Goal: Information Seeking & Learning: Find specific page/section

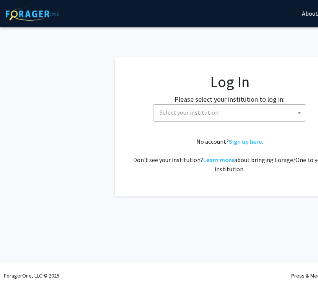
click at [164, 114] on span "Select your institution" at bounding box center [188, 113] width 59 height 8
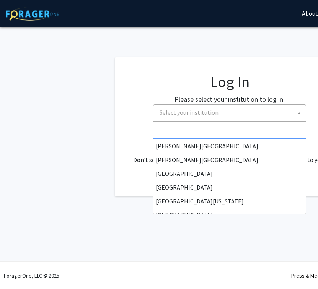
scroll to position [27, 0]
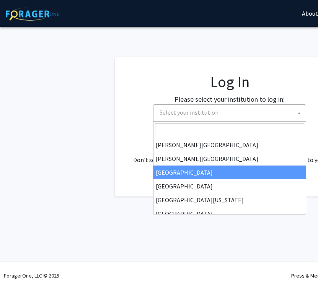
select select "6"
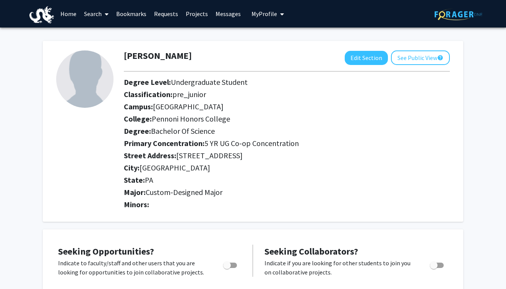
click at [91, 8] on link "Search" at bounding box center [96, 13] width 32 height 27
click at [73, 13] on link "Home" at bounding box center [69, 13] width 24 height 27
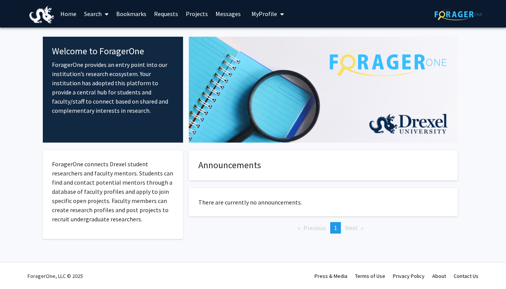
scroll to position [0, 0]
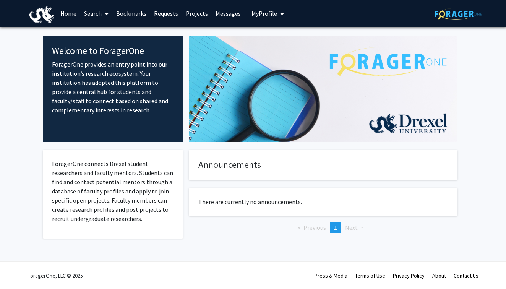
click at [131, 11] on link "Bookmarks" at bounding box center [131, 13] width 38 height 27
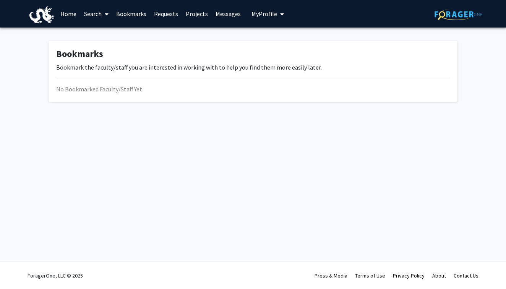
click at [161, 9] on link "Requests" at bounding box center [166, 13] width 32 height 27
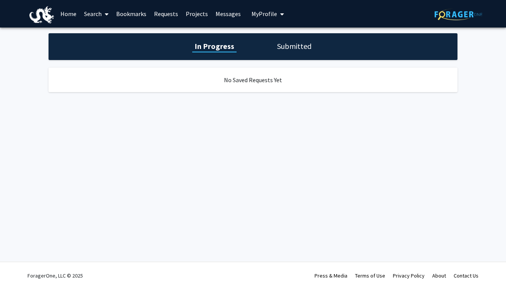
click at [200, 11] on link "Projects" at bounding box center [197, 13] width 30 height 27
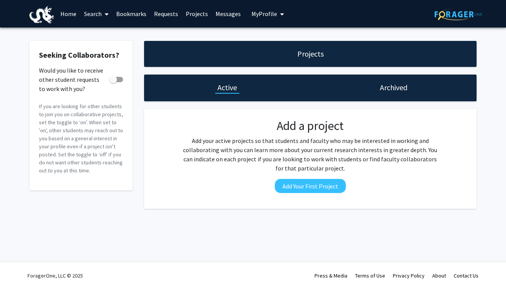
click at [222, 11] on link "Messages" at bounding box center [228, 13] width 33 height 27
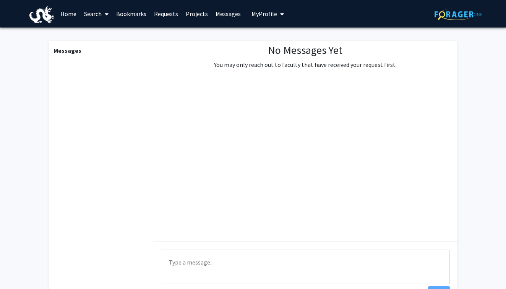
click at [263, 10] on span "My Profile" at bounding box center [265, 14] width 26 height 8
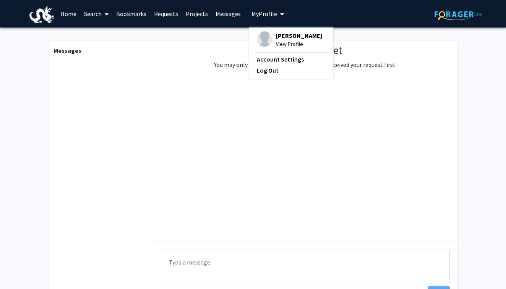
click at [117, 18] on link "Bookmarks" at bounding box center [131, 13] width 38 height 27
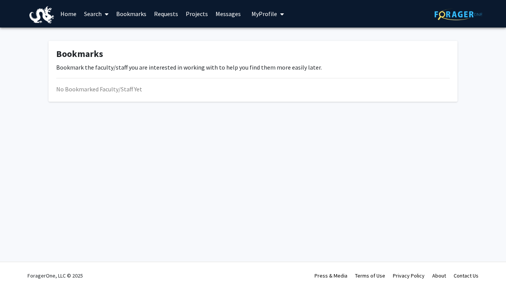
click at [105, 18] on span at bounding box center [105, 14] width 7 height 27
click at [108, 35] on span "Faculty/Staff" at bounding box center [108, 35] width 56 height 15
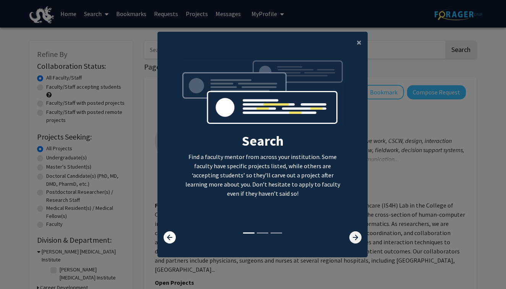
click at [317, 234] on icon at bounding box center [355, 237] width 12 height 12
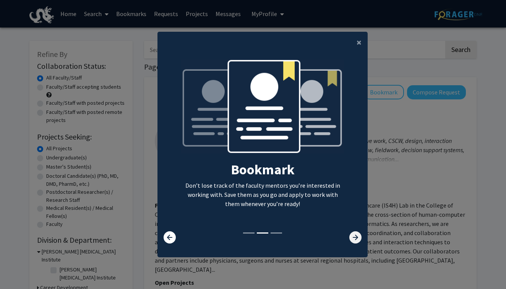
click at [317, 234] on icon at bounding box center [355, 237] width 12 height 12
click at [317, 39] on span "×" at bounding box center [359, 42] width 5 height 12
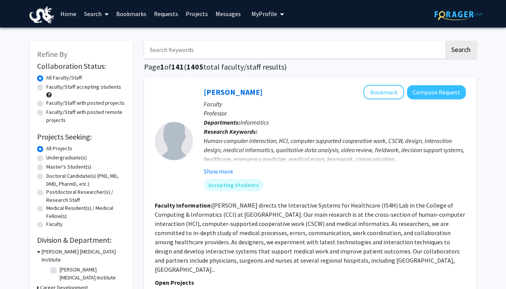
click at [180, 46] on input "Search Keywords" at bounding box center [294, 50] width 300 height 18
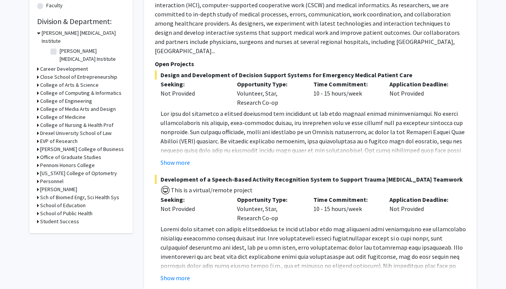
scroll to position [219, 0]
click at [39, 161] on div "Pennoni Honors College" at bounding box center [81, 165] width 88 height 8
click at [37, 161] on icon at bounding box center [38, 165] width 2 height 8
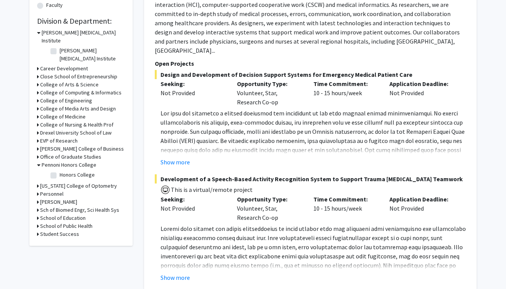
click at [57, 171] on fg-checkbox "Honors College Honors College" at bounding box center [86, 175] width 73 height 9
click at [60, 171] on label "Honors College" at bounding box center [77, 175] width 35 height 8
click at [60, 171] on input "Honors College" at bounding box center [62, 173] width 5 height 5
checkbox input "true"
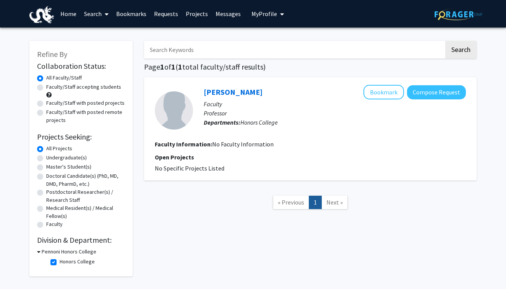
click at [60, 262] on label "Honors College" at bounding box center [77, 262] width 35 height 8
click at [60, 262] on input "Honors College" at bounding box center [62, 260] width 5 height 5
checkbox input "false"
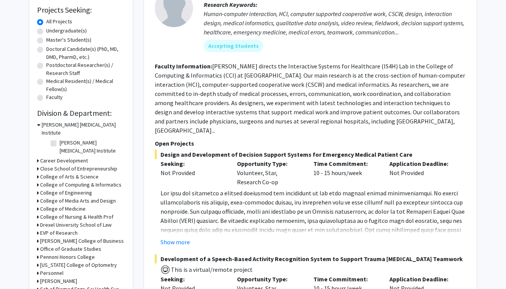
scroll to position [237, 0]
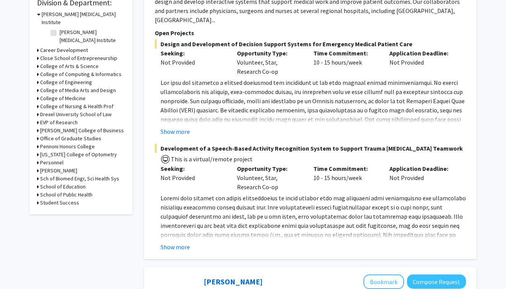
click at [37, 191] on icon at bounding box center [38, 195] width 2 height 8
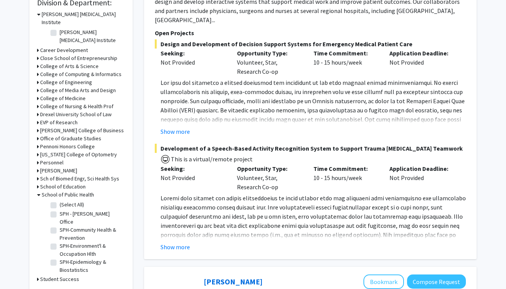
click at [57, 201] on fg-checkbox "(Select All) (Select All)" at bounding box center [86, 205] width 73 height 9
click at [60, 201] on label "(Select All)" at bounding box center [72, 205] width 24 height 8
click at [60, 201] on input "(Select All)" at bounding box center [62, 203] width 5 height 5
checkbox input "true"
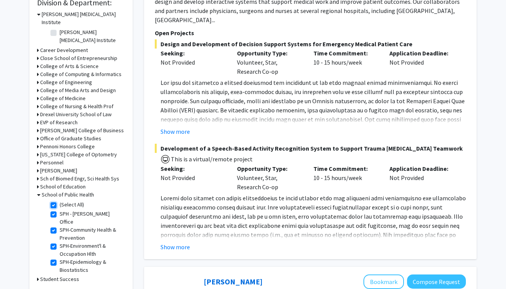
checkbox input "true"
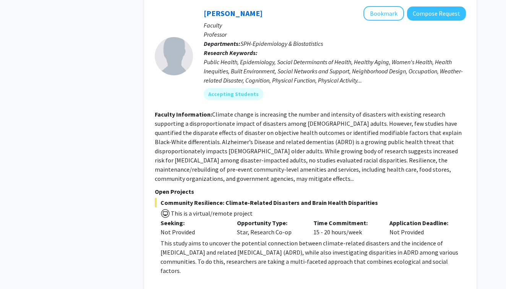
checkbox input "false"
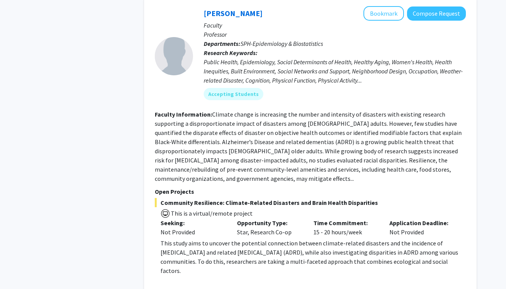
checkbox input "false"
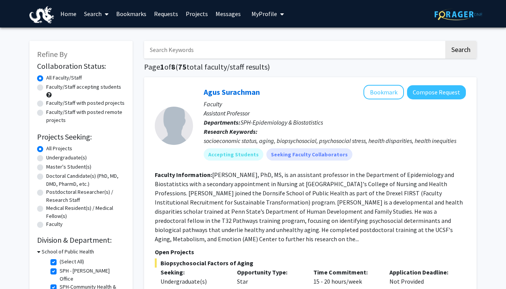
click at [209, 54] on input "Search Keywords" at bounding box center [294, 50] width 300 height 18
click at [95, 17] on link "Search" at bounding box center [96, 13] width 32 height 27
click at [98, 39] on span "Faculty/Staff" at bounding box center [108, 35] width 56 height 15
checkbox input "false"
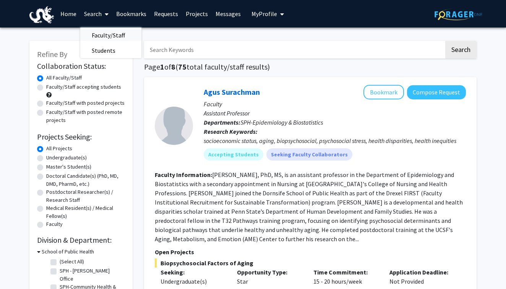
checkbox input "false"
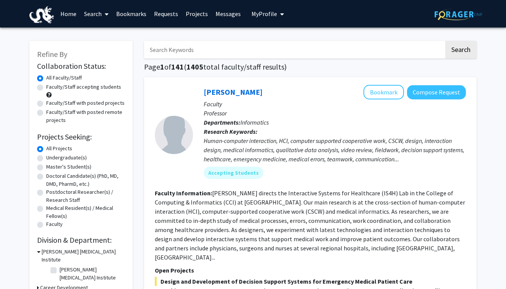
click at [172, 49] on input "Search Keywords" at bounding box center [294, 50] width 300 height 18
click at [317, 41] on button "Search" at bounding box center [460, 50] width 31 height 18
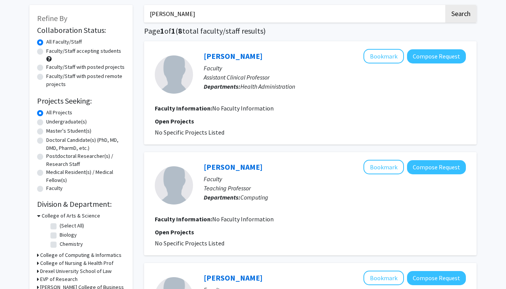
scroll to position [37, 0]
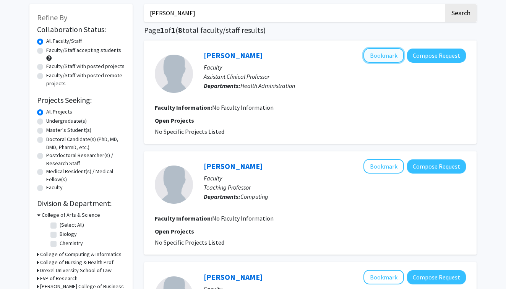
click at [317, 53] on button "Bookmark" at bounding box center [384, 55] width 41 height 15
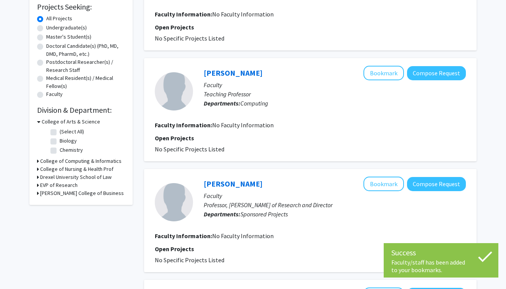
scroll to position [0, 0]
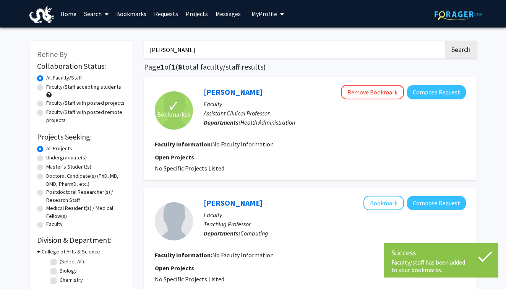
click at [201, 48] on input "kevin mitchell" at bounding box center [294, 50] width 300 height 18
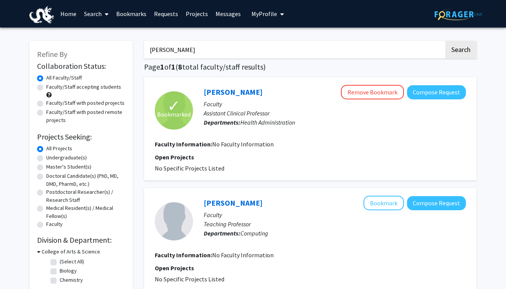
click at [317, 41] on button "Search" at bounding box center [460, 50] width 31 height 18
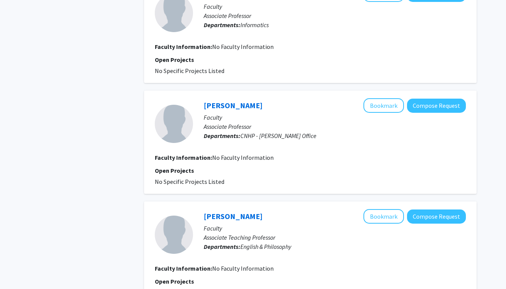
scroll to position [1094, 0]
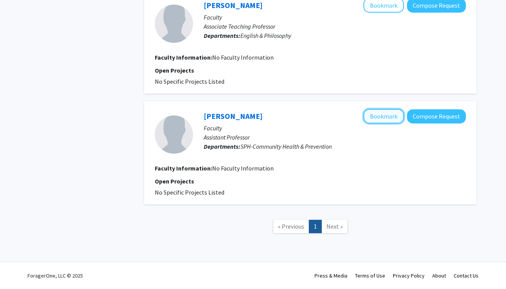
click at [317, 117] on button "Bookmark" at bounding box center [384, 116] width 41 height 15
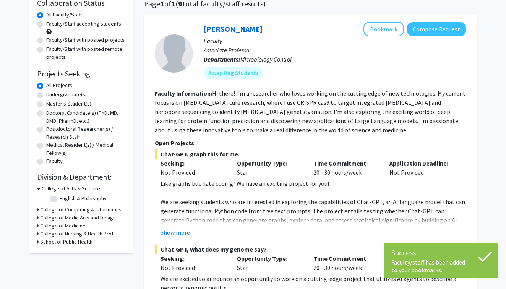
scroll to position [0, 0]
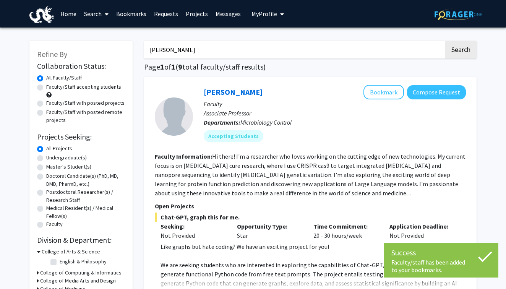
click at [260, 49] on input "william ahern" at bounding box center [294, 50] width 300 height 18
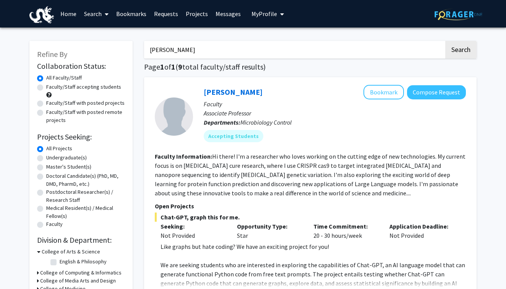
click at [317, 41] on button "Search" at bounding box center [460, 50] width 31 height 18
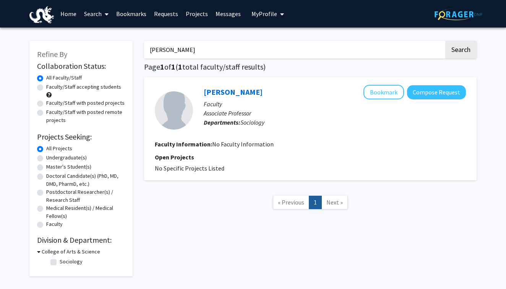
click at [317, 41] on button "Search" at bounding box center [460, 50] width 31 height 18
type input "e"
type input "charlotte"
click at [317, 41] on button "Search" at bounding box center [460, 50] width 31 height 18
click at [251, 53] on input "charlotte" at bounding box center [294, 50] width 300 height 18
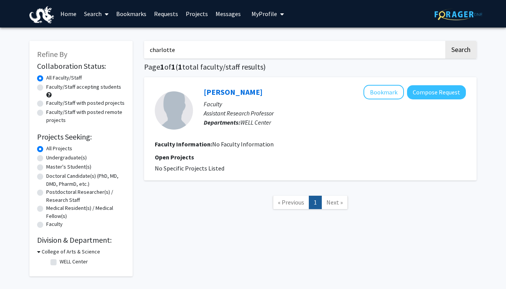
click at [251, 53] on input "charlotte" at bounding box center [294, 50] width 300 height 18
type input "katie"
click at [317, 41] on button "Search" at bounding box center [460, 50] width 31 height 18
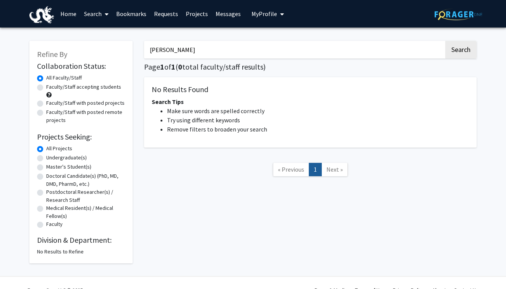
click at [253, 39] on div "katie Search Page 1 of 1 ( 0 total faculty/staff results) No Results Found Sear…" at bounding box center [310, 148] width 344 height 230
click at [253, 46] on input "katie" at bounding box center [294, 50] width 300 height 18
click at [317, 41] on button "Search" at bounding box center [460, 50] width 31 height 18
type input "s"
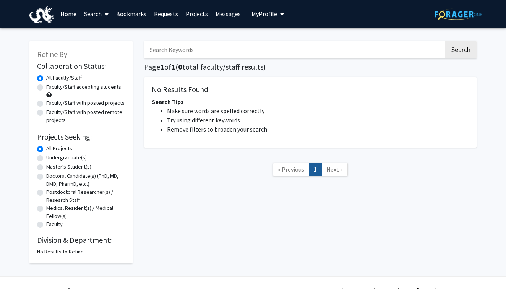
click at [226, 56] on input "Search Keywords" at bounding box center [294, 50] width 300 height 18
type input "d'an"
click at [317, 41] on button "Search" at bounding box center [460, 50] width 31 height 18
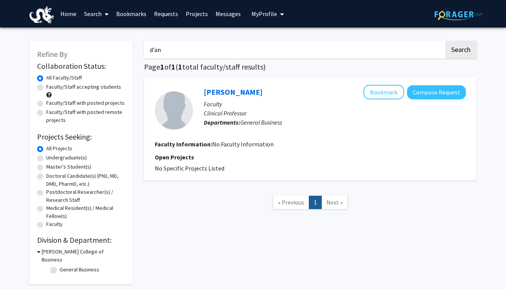
click at [103, 8] on span at bounding box center [105, 14] width 7 height 27
click at [93, 50] on span "Students" at bounding box center [103, 50] width 47 height 15
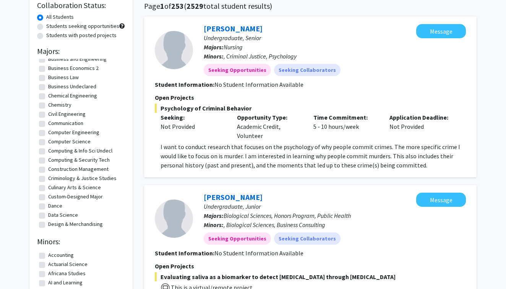
scroll to position [116, 0]
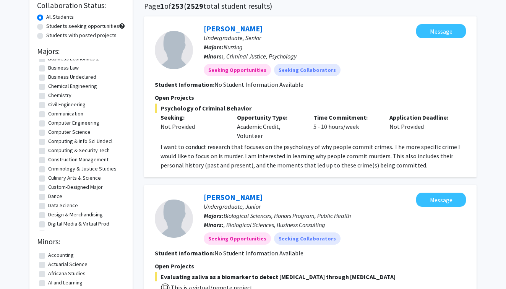
click at [80, 188] on label "Custom-Designed Major" at bounding box center [75, 187] width 55 height 8
click at [53, 188] on input "Custom-Designed Major" at bounding box center [50, 185] width 5 height 5
checkbox input "true"
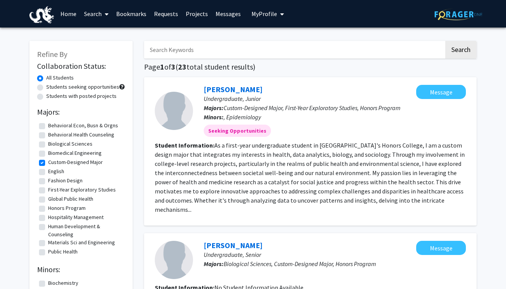
click at [62, 11] on link "Home" at bounding box center [69, 13] width 24 height 27
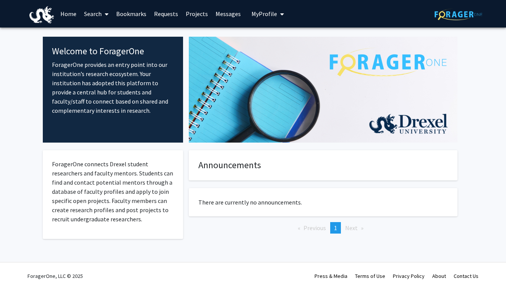
scroll to position [0, 0]
